Goal: Navigation & Orientation: Go to known website

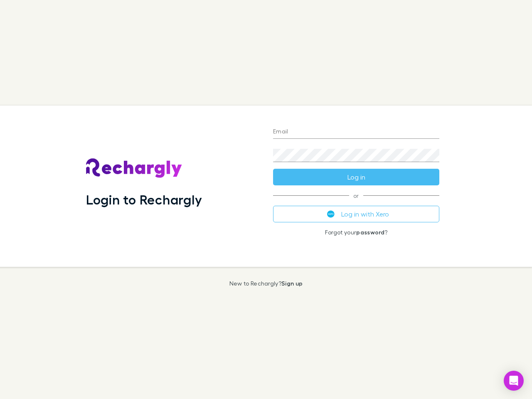
click at [266, 200] on div "Login to Rechargly" at bounding box center [172, 186] width 187 height 161
click at [356, 132] on input "Email" at bounding box center [356, 132] width 166 height 13
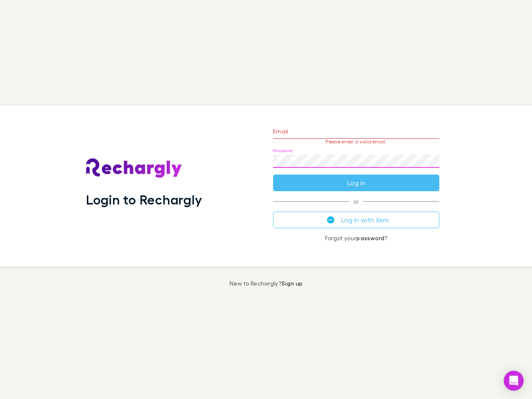
click at [356, 177] on form "Email Please enter a valid email. Password Log in" at bounding box center [356, 155] width 166 height 72
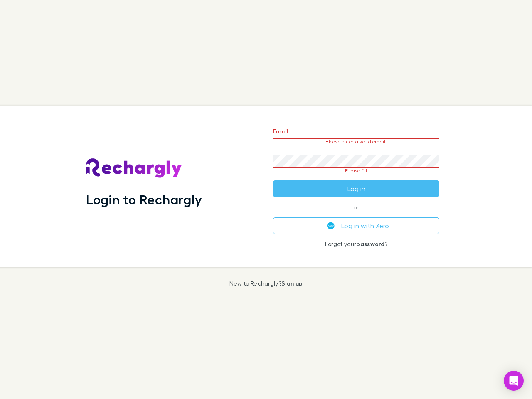
click at [356, 214] on div "Email Please enter a valid email. Password Please fill Log in or Log in with Xe…" at bounding box center [357, 186] width 180 height 161
click at [514, 381] on icon "Open Intercom Messenger" at bounding box center [514, 381] width 9 height 10
